Goal: Transaction & Acquisition: Purchase product/service

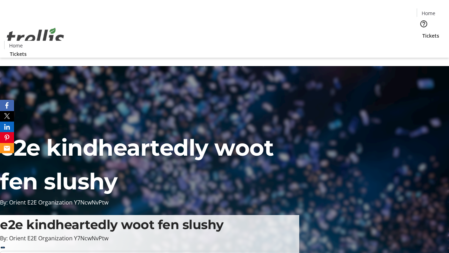
click at [423, 32] on span "Tickets" at bounding box center [431, 35] width 17 height 7
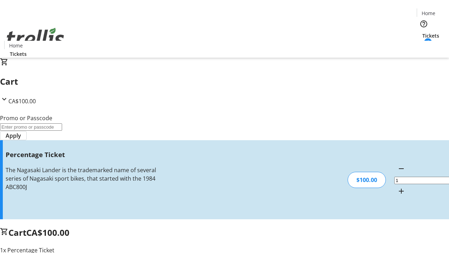
type input "BAR"
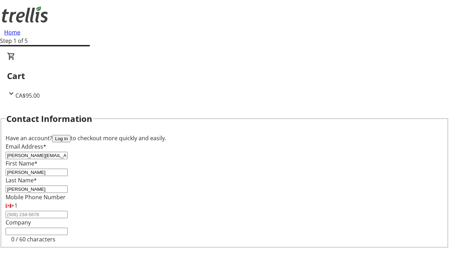
type input "[PERSON_NAME]"
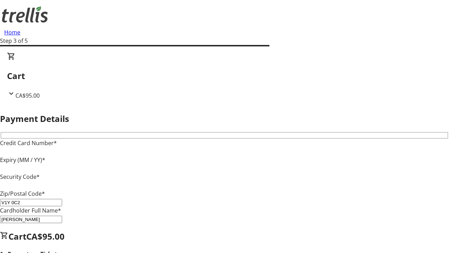
type input "V1Y 0C2"
